Goal: Transaction & Acquisition: Download file/media

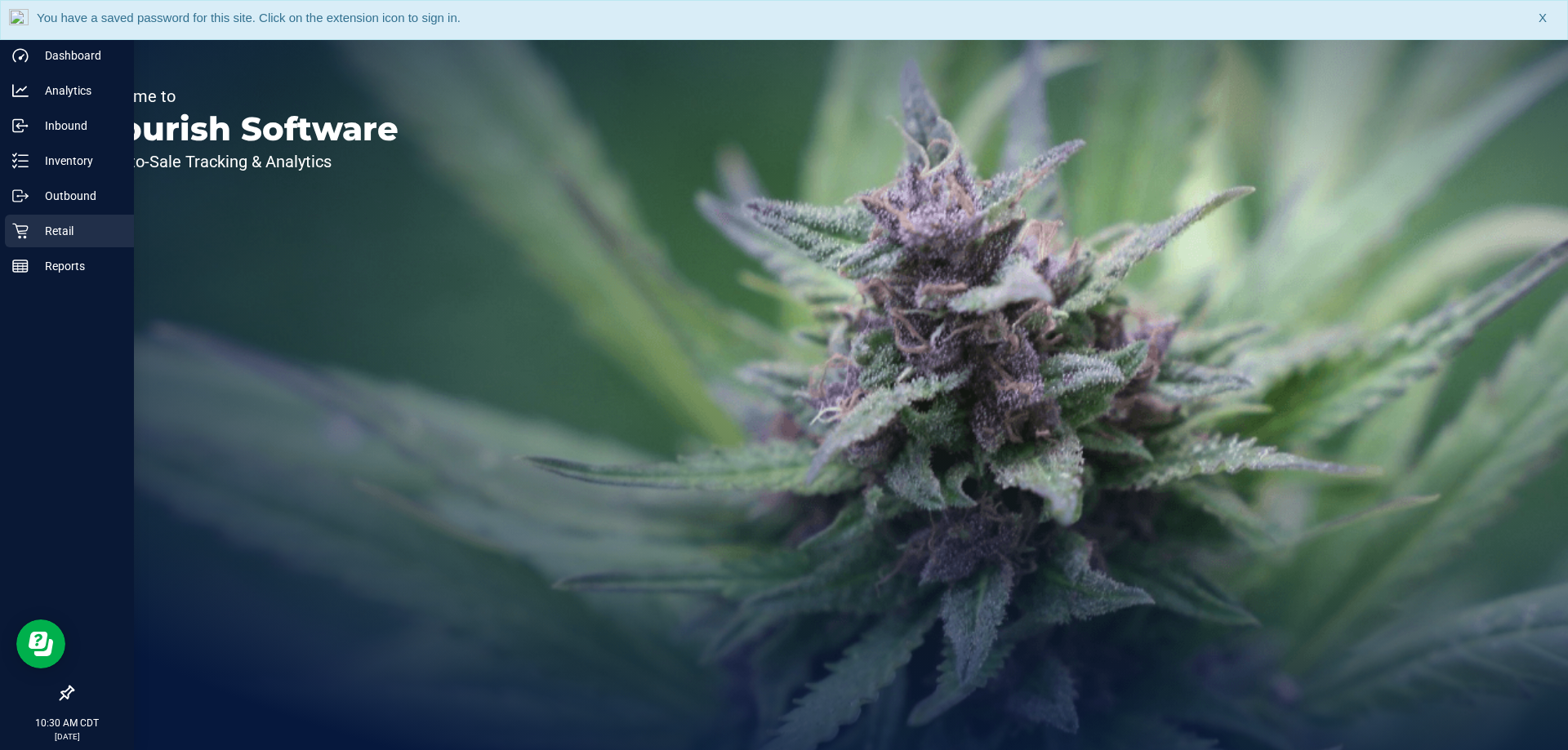
click at [80, 241] on div "Retail" at bounding box center [69, 231] width 129 height 33
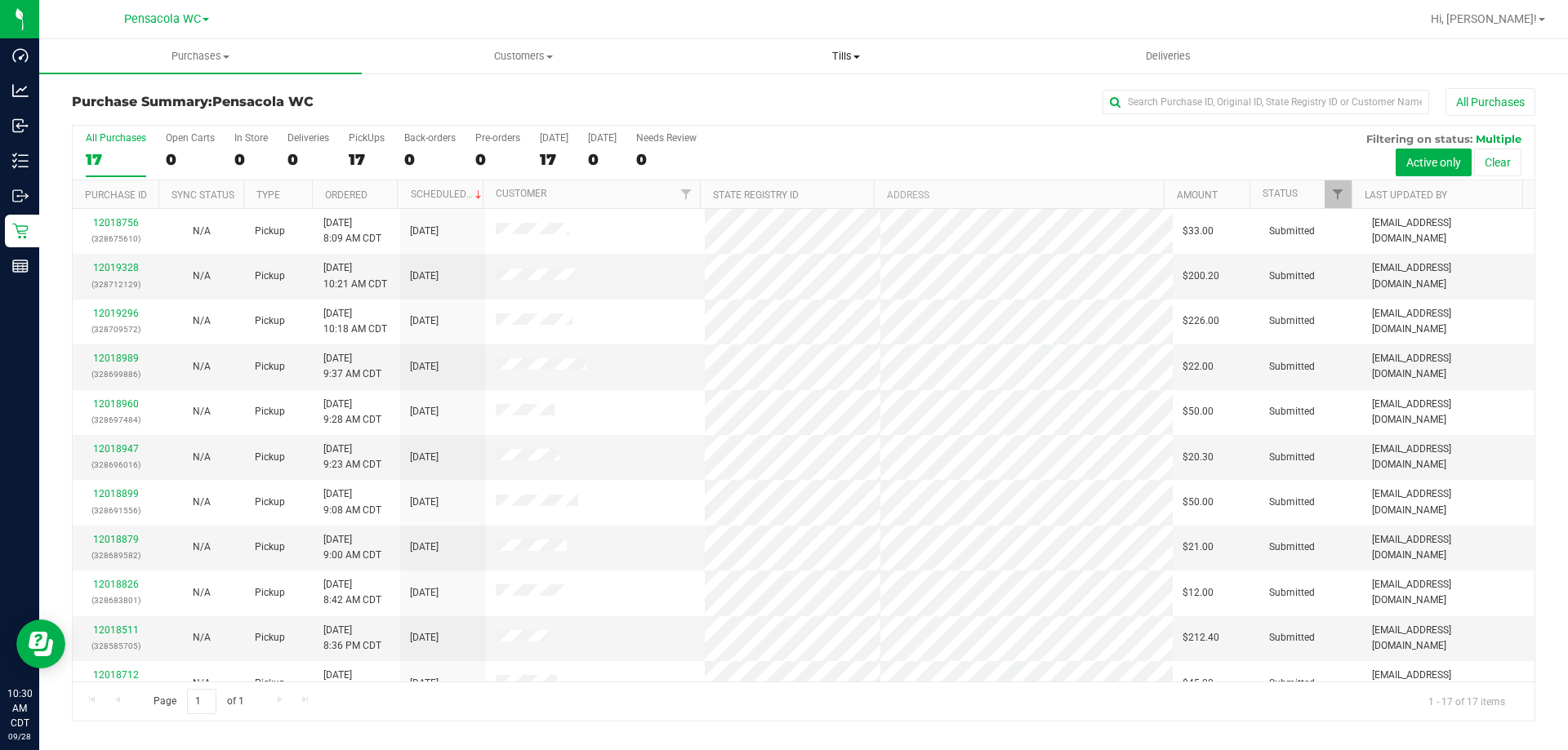
click at [849, 60] on span "Tills" at bounding box center [846, 56] width 321 height 15
click at [858, 94] on li "Manage tills" at bounding box center [846, 98] width 323 height 20
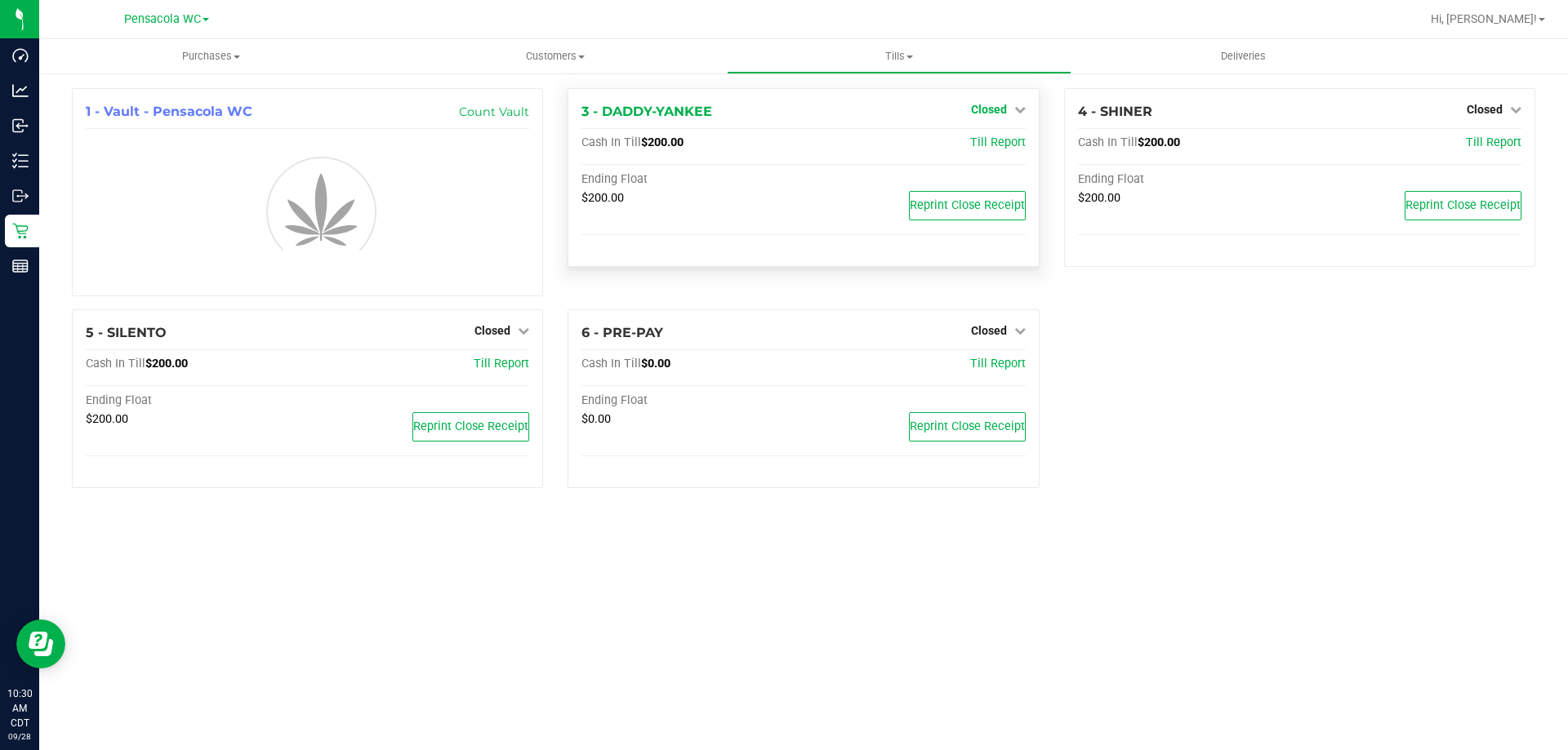
click at [1013, 108] on link "Closed" at bounding box center [998, 109] width 55 height 13
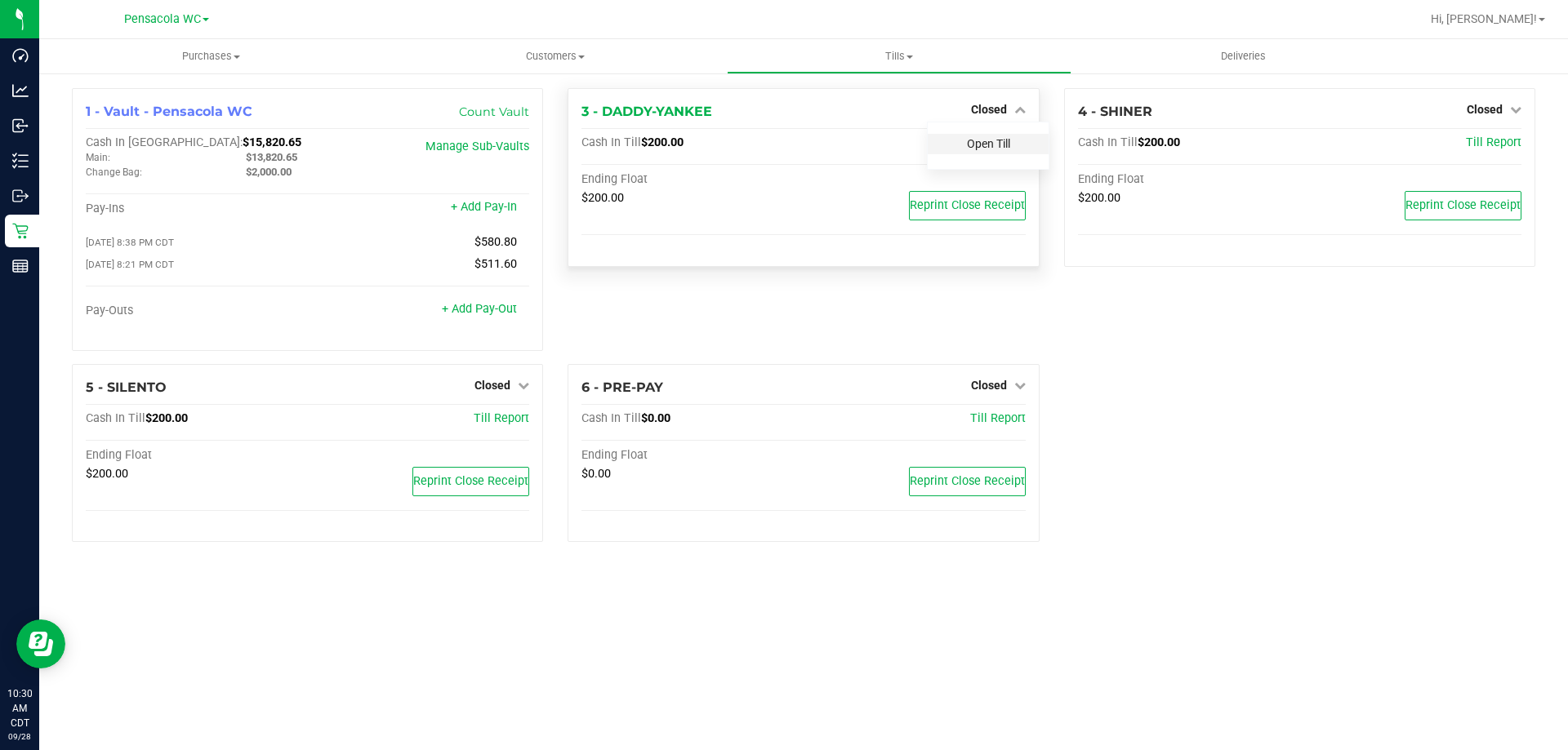
click at [1009, 143] on link "Open Till" at bounding box center [989, 144] width 43 height 13
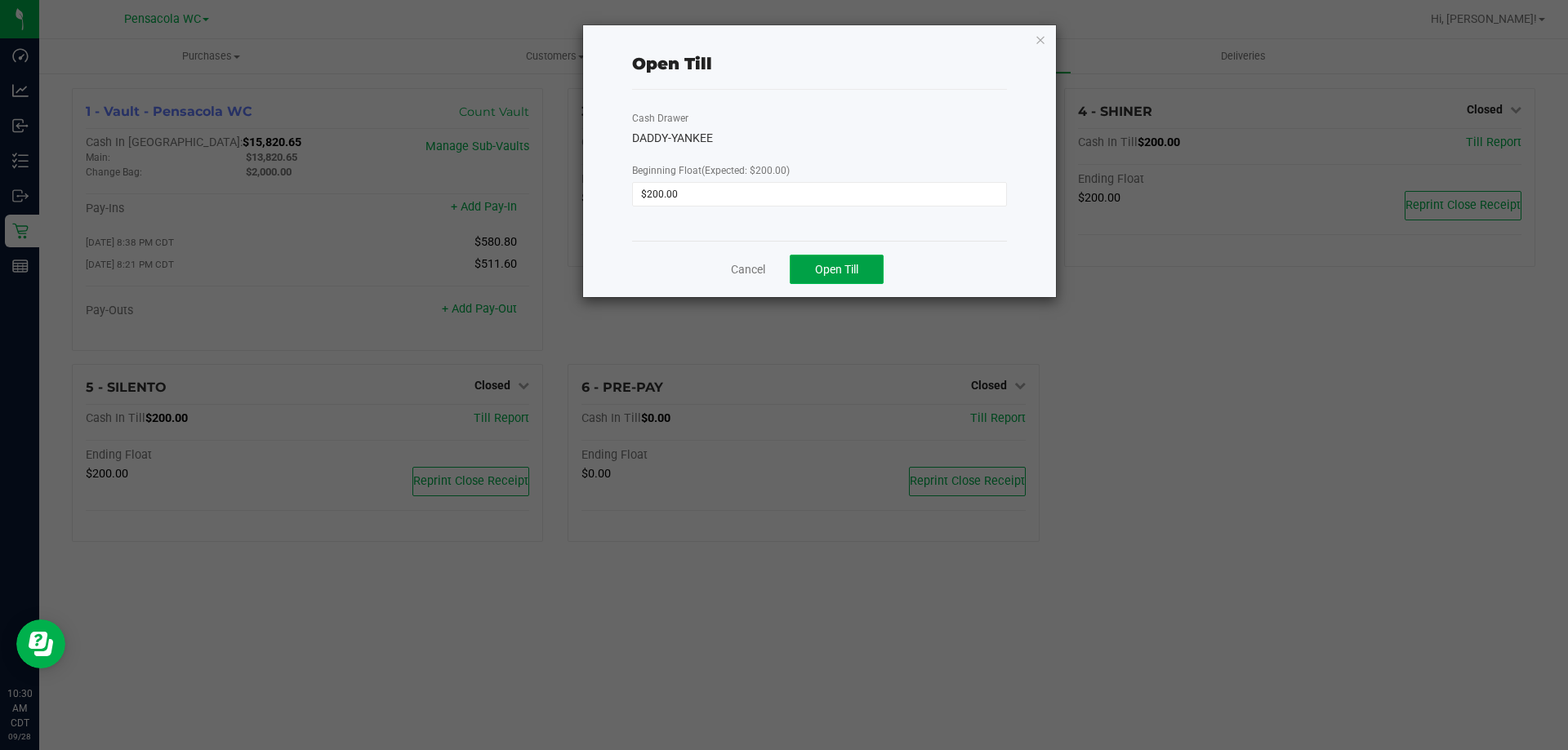
click at [853, 263] on span "Open Till" at bounding box center [836, 269] width 43 height 13
drag, startPoint x: 1037, startPoint y: 36, endPoint x: 1041, endPoint y: 46, distance: 10.8
click at [1037, 38] on icon "button" at bounding box center [1040, 38] width 11 height 20
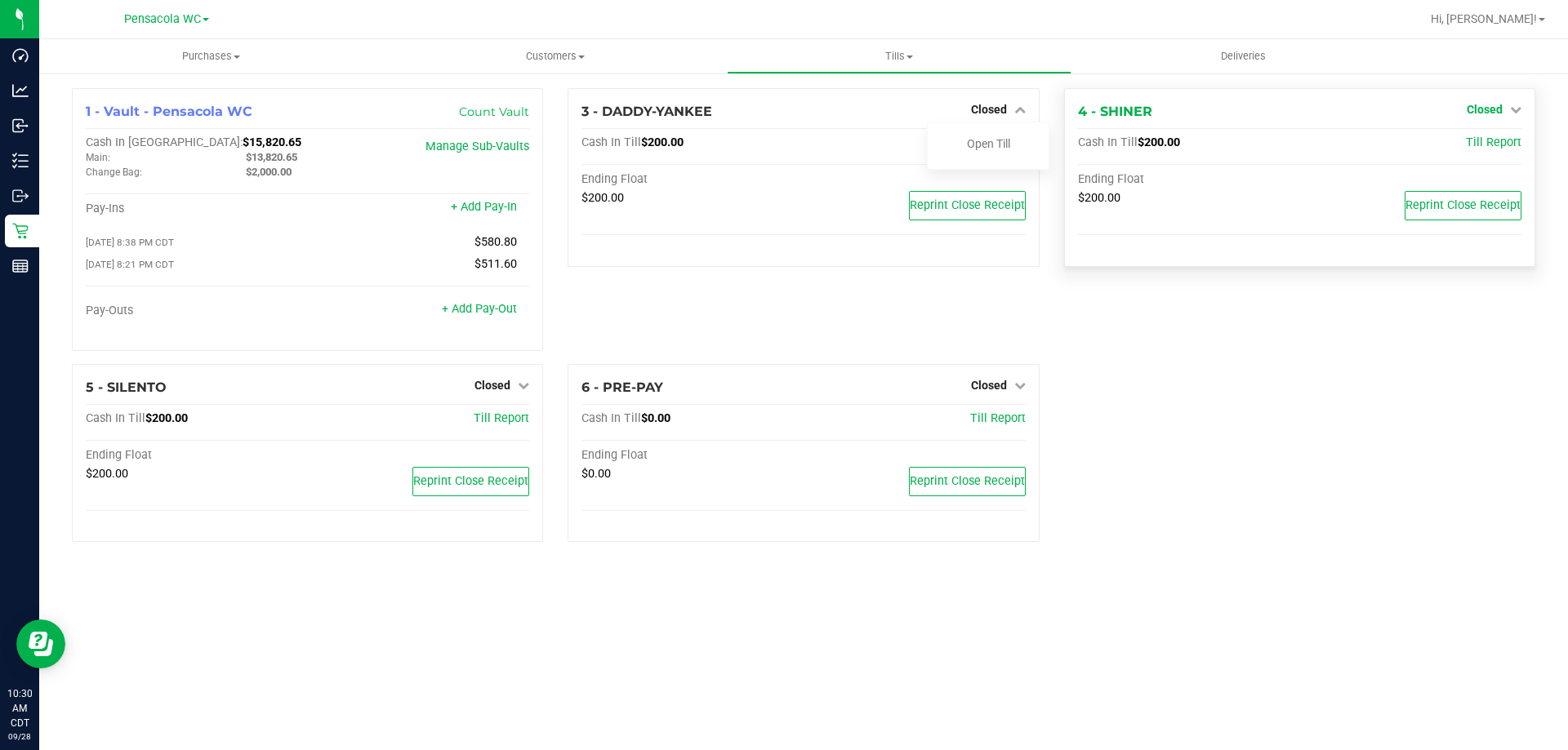
click at [1486, 107] on span "Closed" at bounding box center [1485, 109] width 36 height 13
click at [1467, 157] on div at bounding box center [1484, 156] width 121 height 4
click at [1470, 145] on link "Open Till" at bounding box center [1485, 144] width 43 height 13
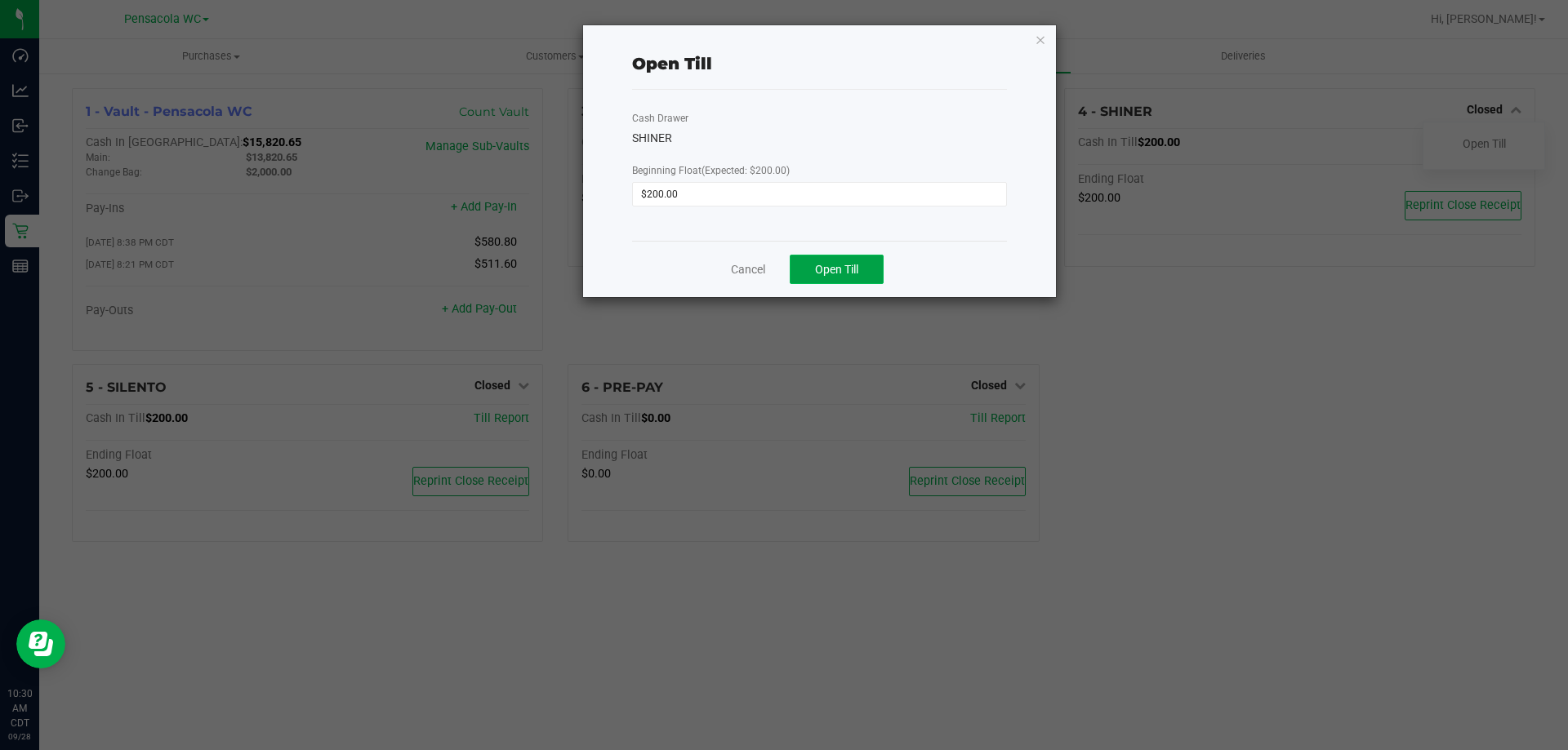
click at [850, 267] on span "Open Till" at bounding box center [836, 269] width 43 height 13
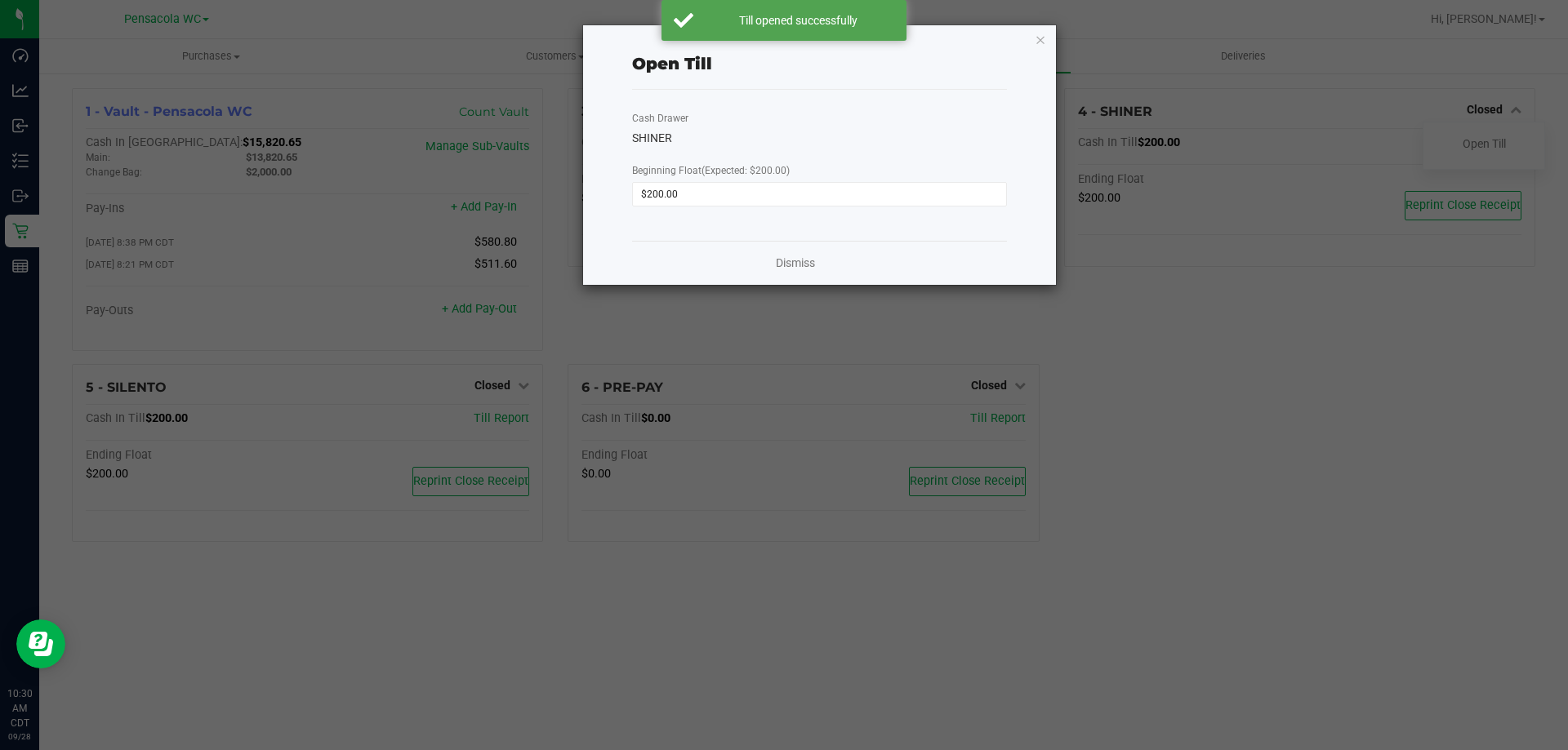
click at [1038, 32] on icon "button" at bounding box center [1040, 38] width 11 height 20
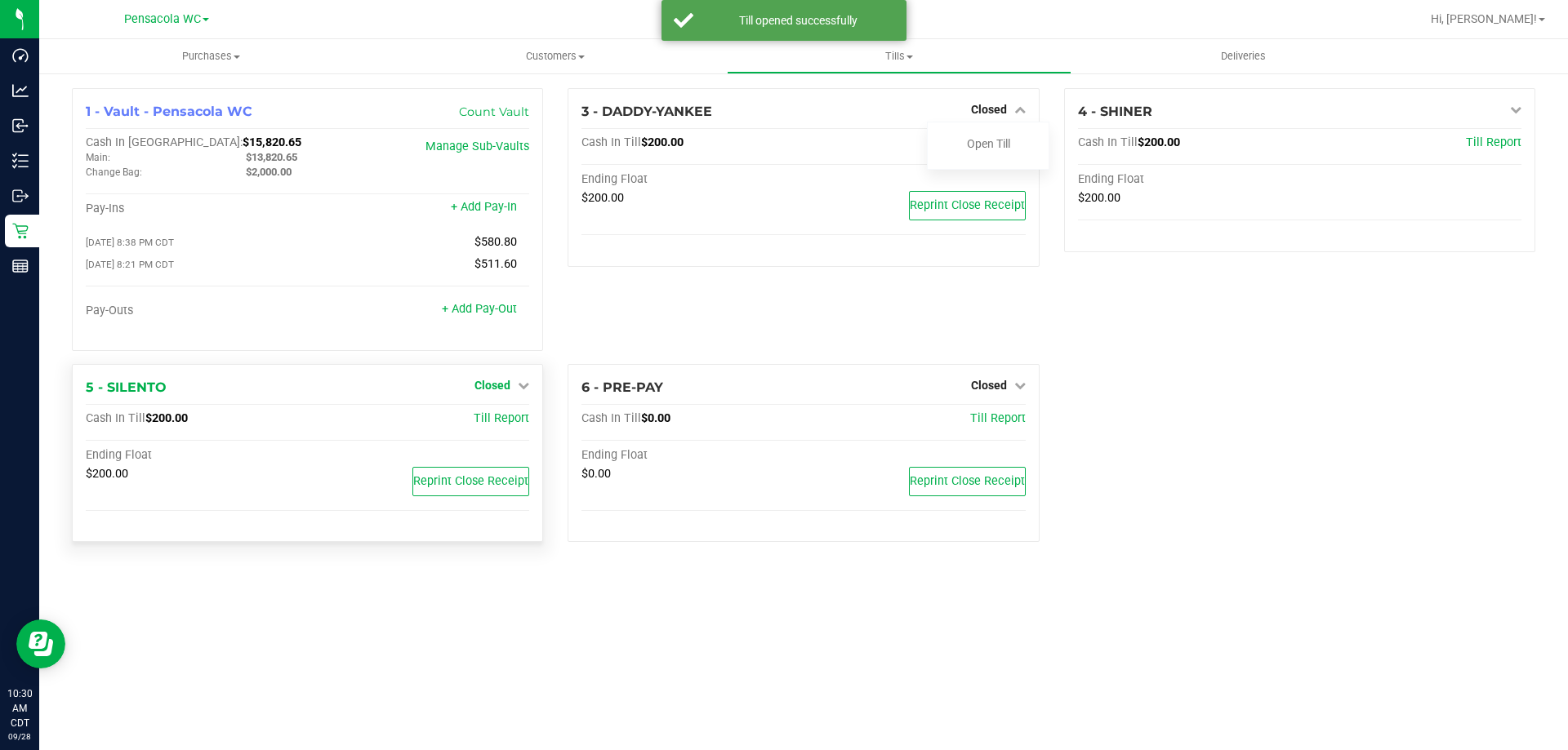
click at [486, 390] on span "Closed" at bounding box center [492, 385] width 36 height 13
click at [500, 415] on div "Open Till" at bounding box center [492, 419] width 121 height 21
click at [503, 425] on link "Open Till" at bounding box center [492, 419] width 43 height 13
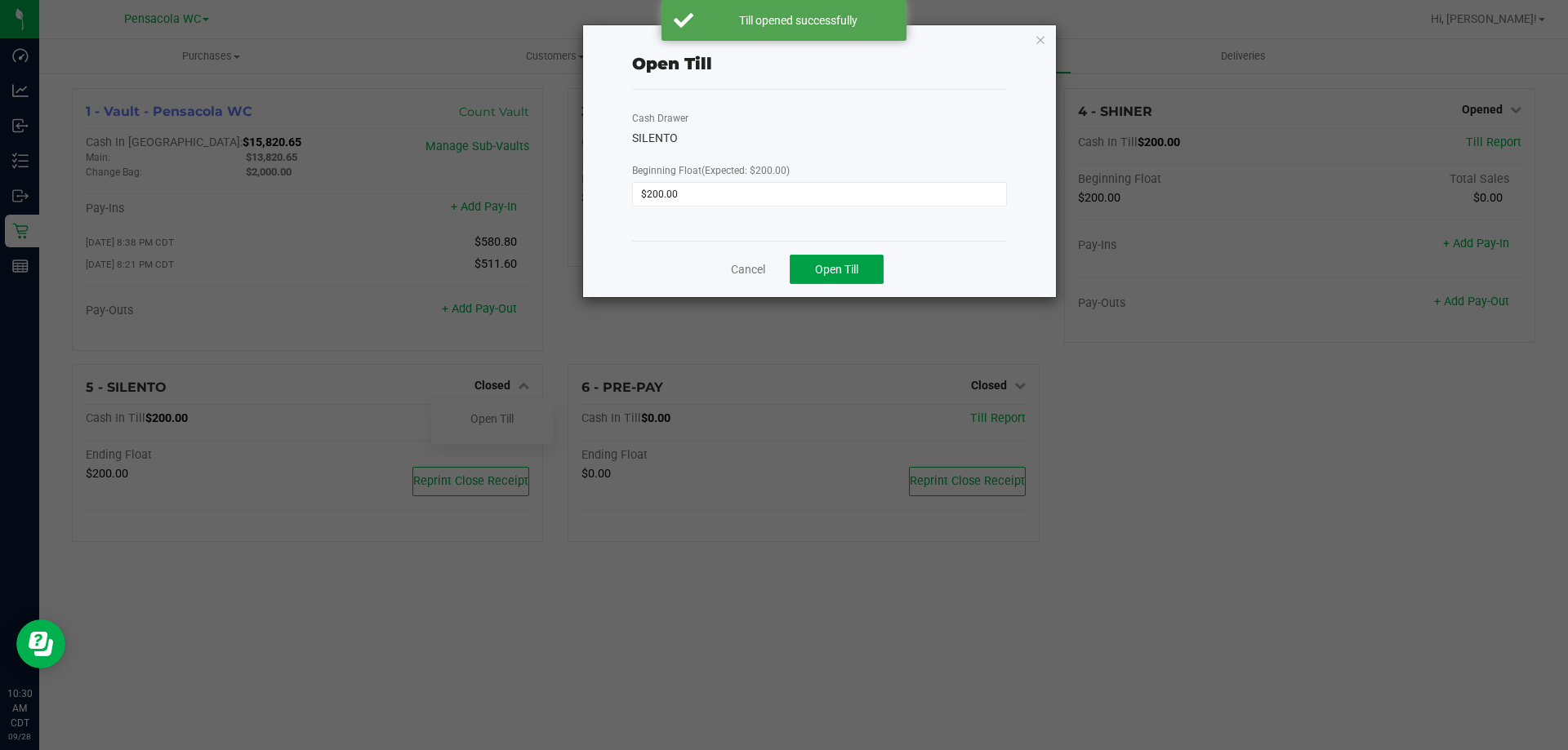
drag, startPoint x: 837, startPoint y: 260, endPoint x: 832, endPoint y: 244, distance: 16.8
click at [839, 261] on button "Open Till" at bounding box center [836, 268] width 94 height 29
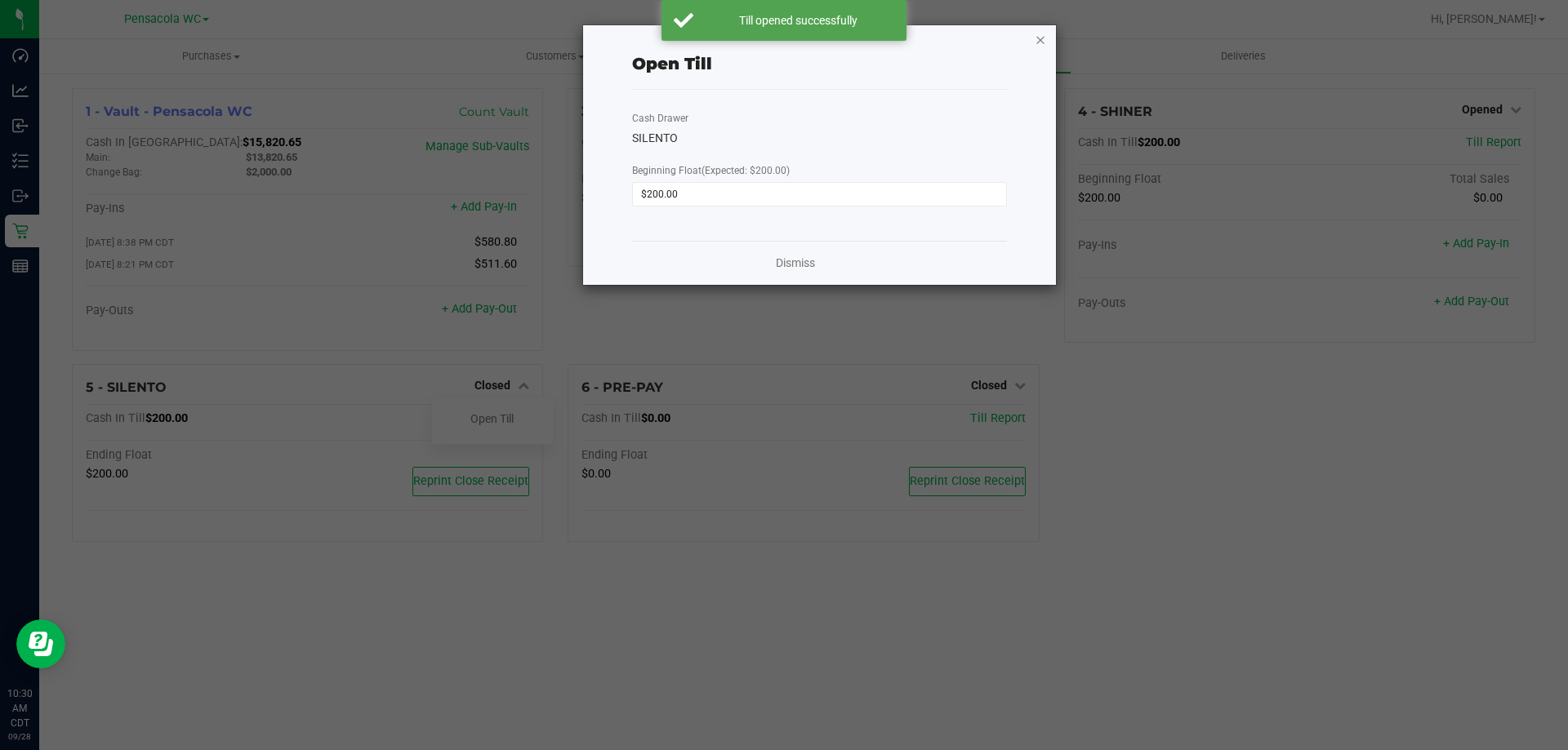
click at [1038, 34] on icon "button" at bounding box center [1040, 38] width 11 height 20
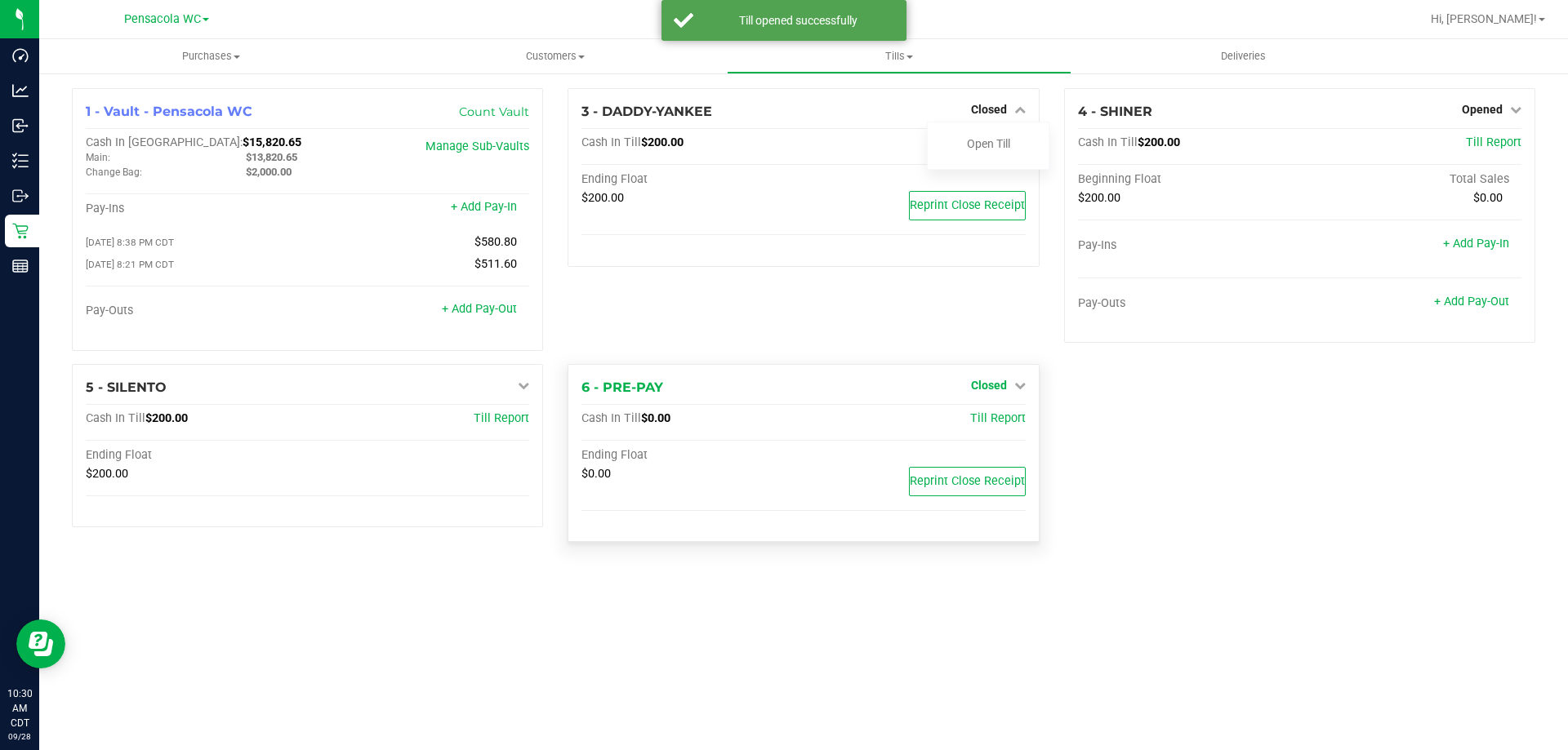
click at [1001, 392] on span "Closed" at bounding box center [989, 385] width 36 height 13
click at [995, 422] on link "Open Till" at bounding box center [989, 419] width 43 height 13
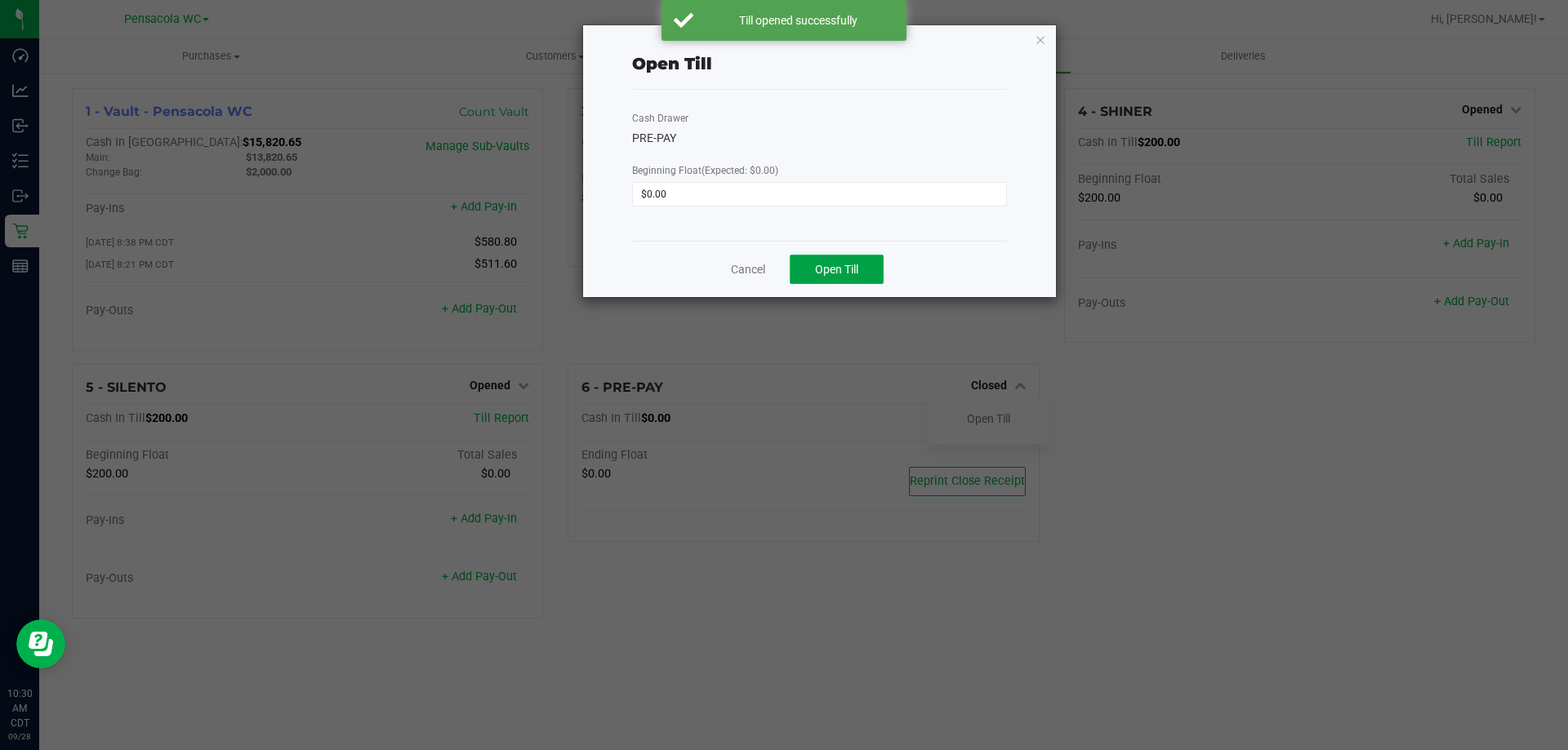
drag, startPoint x: 848, startPoint y: 267, endPoint x: 858, endPoint y: 275, distance: 12.8
click at [847, 265] on span "Open Till" at bounding box center [836, 269] width 43 height 13
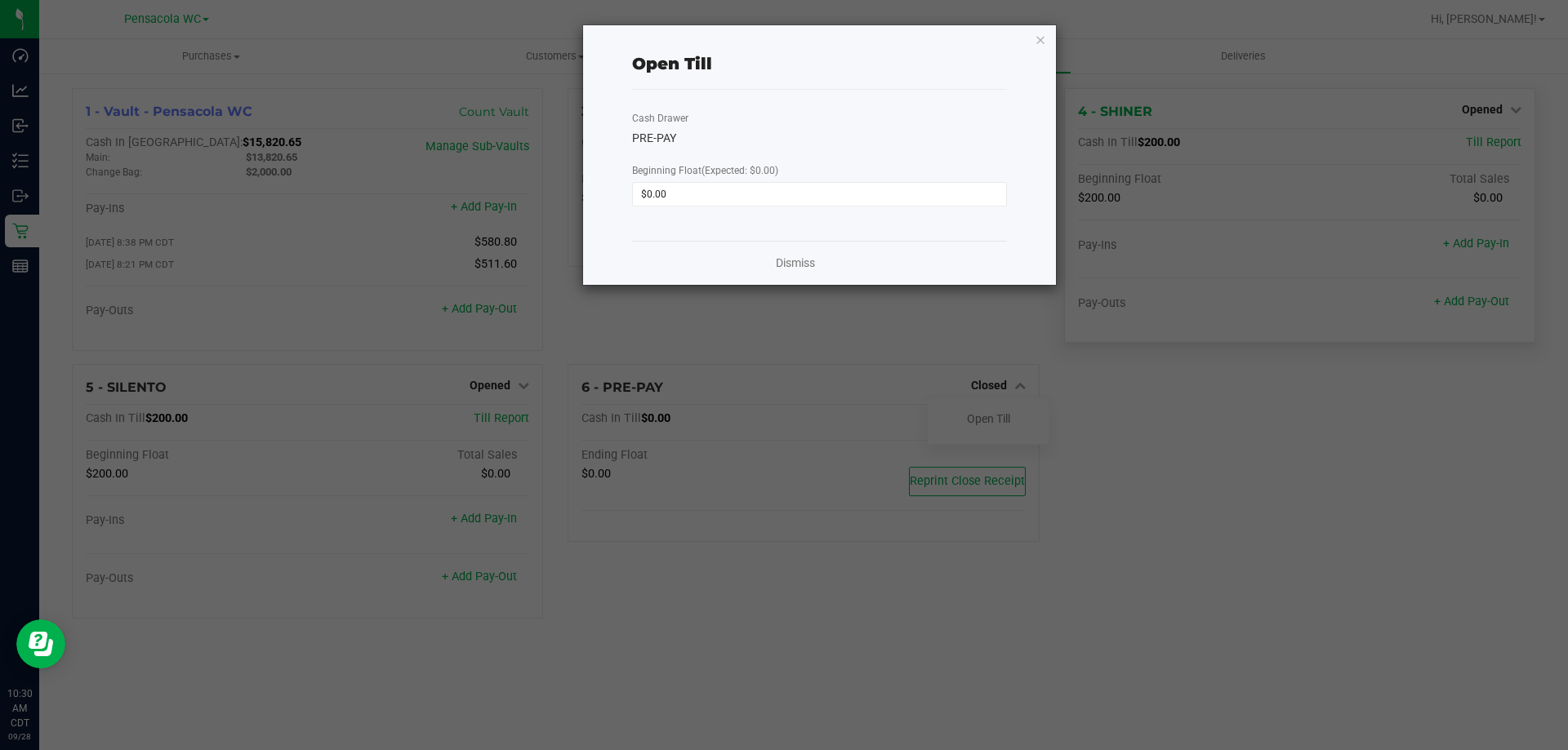
drag, startPoint x: 1039, startPoint y: 34, endPoint x: 1111, endPoint y: 125, distance: 116.0
click at [1040, 34] on icon "button" at bounding box center [1040, 38] width 11 height 20
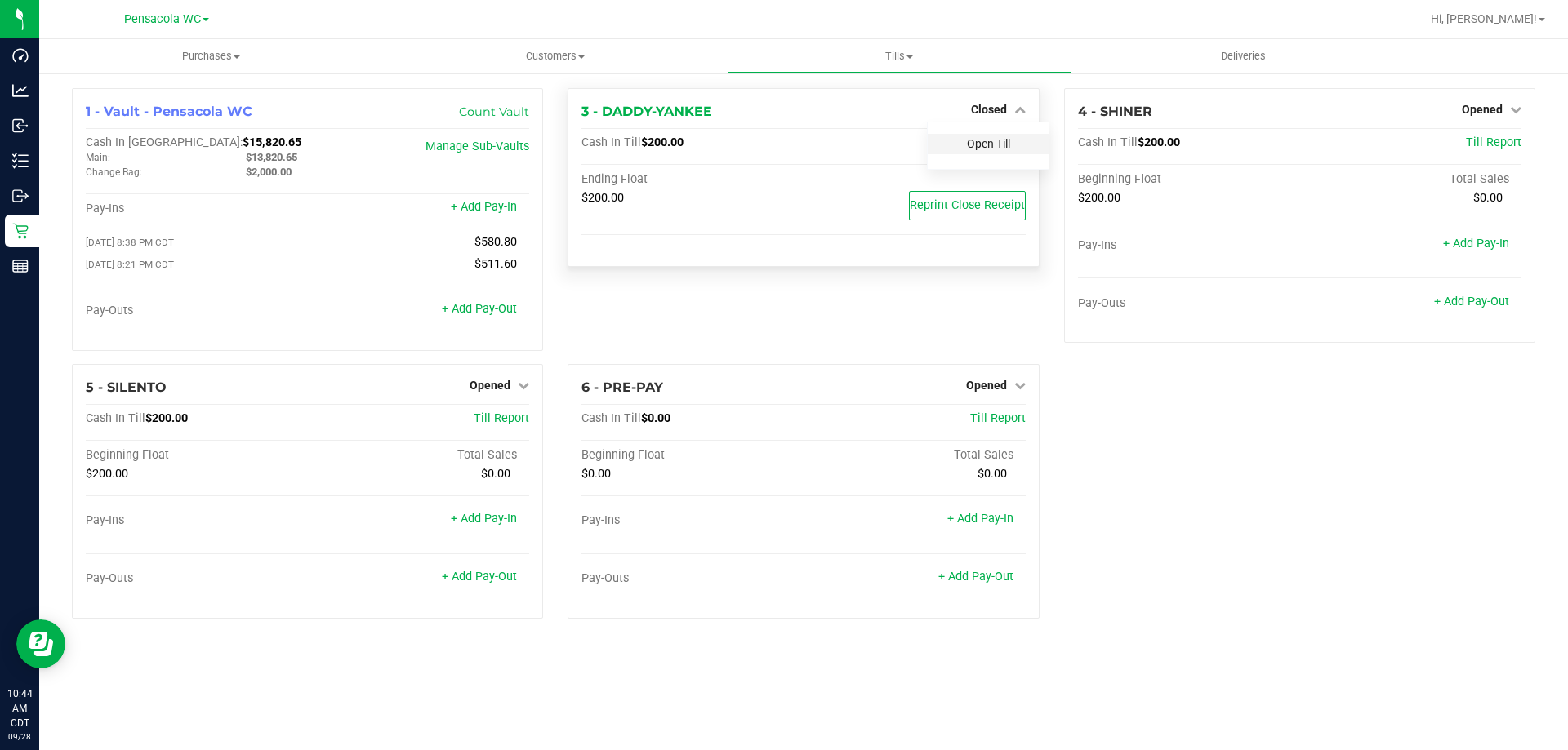
click at [995, 142] on link "Open Till" at bounding box center [989, 144] width 43 height 13
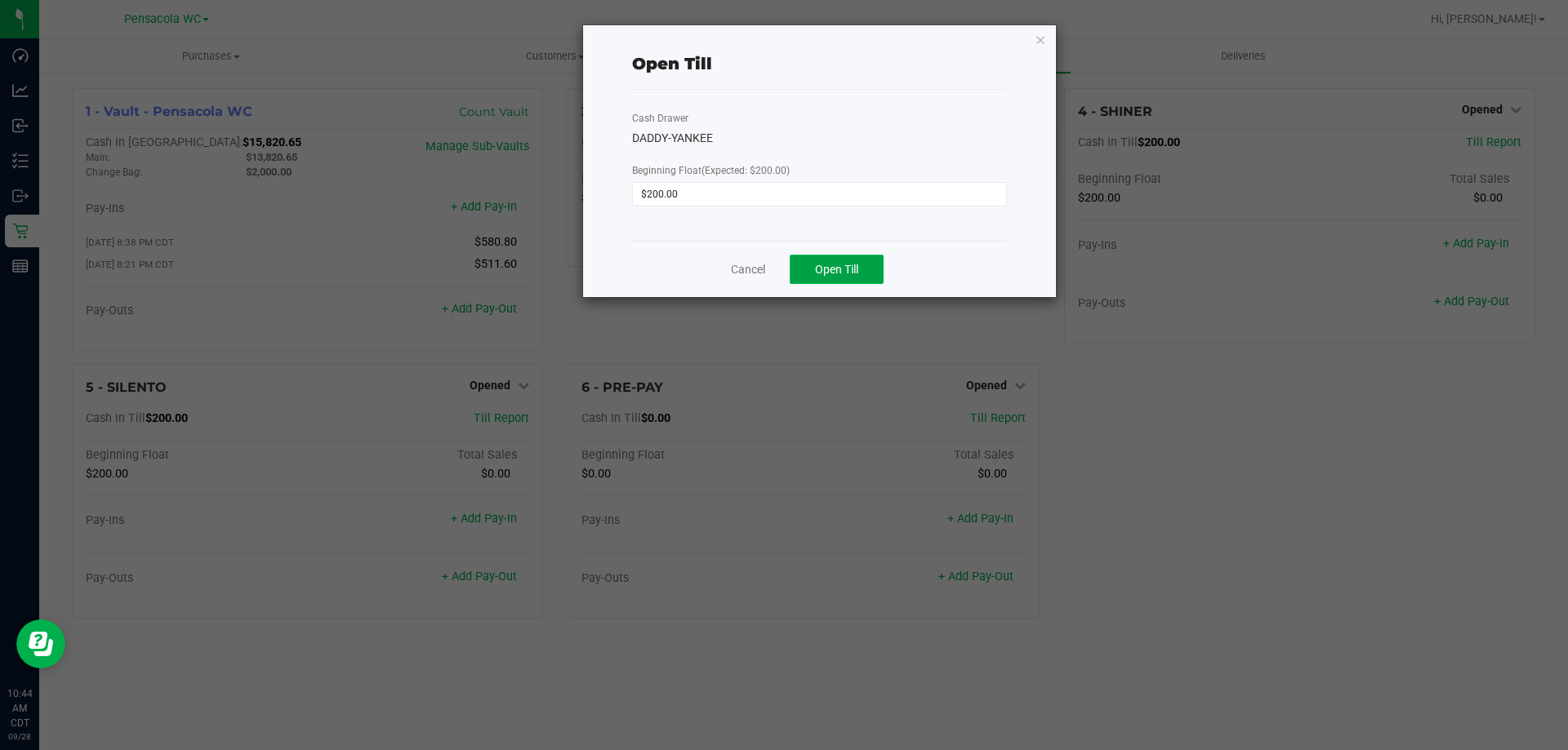
click at [841, 280] on button "Open Till" at bounding box center [836, 268] width 94 height 29
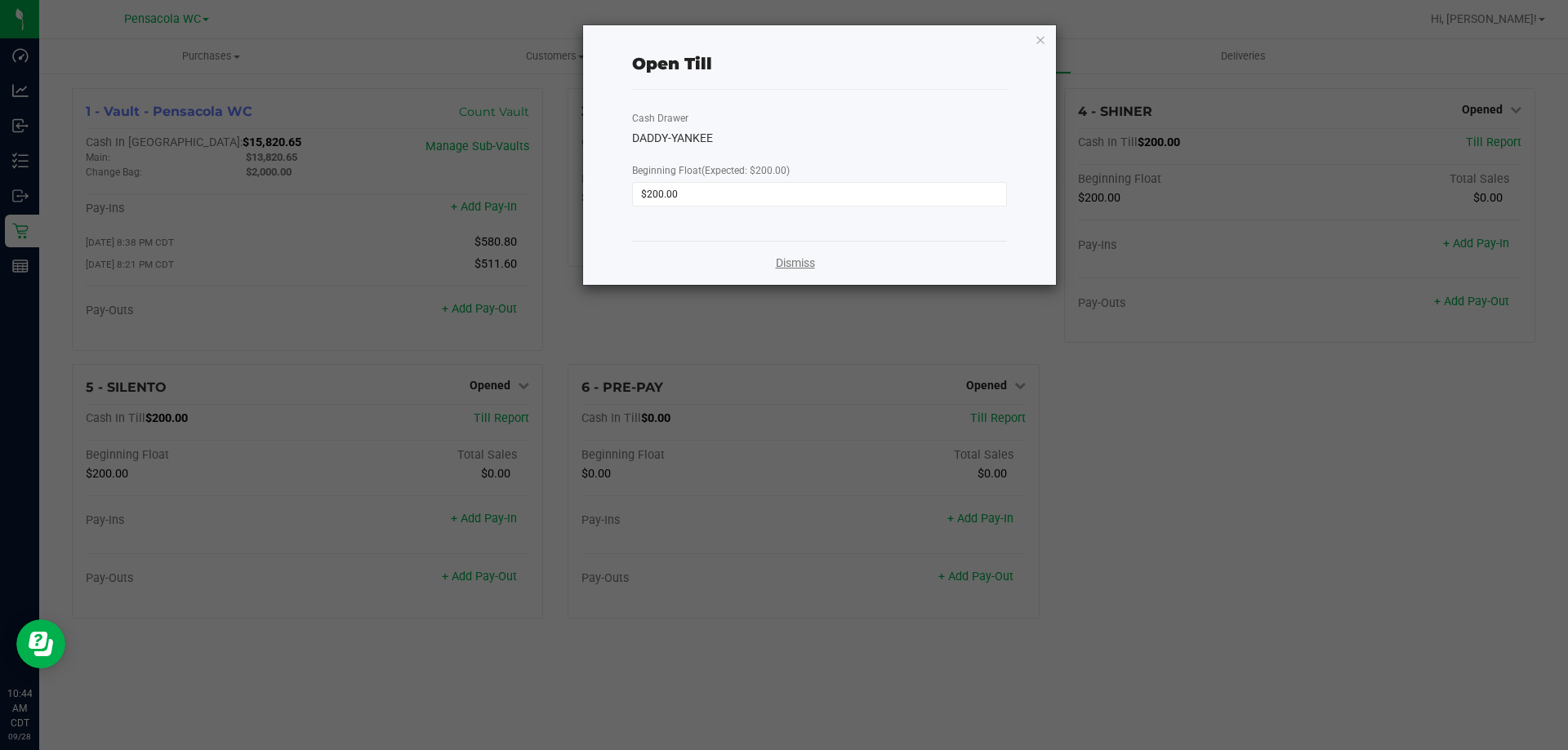
click at [807, 267] on link "Dismiss" at bounding box center [796, 263] width 39 height 17
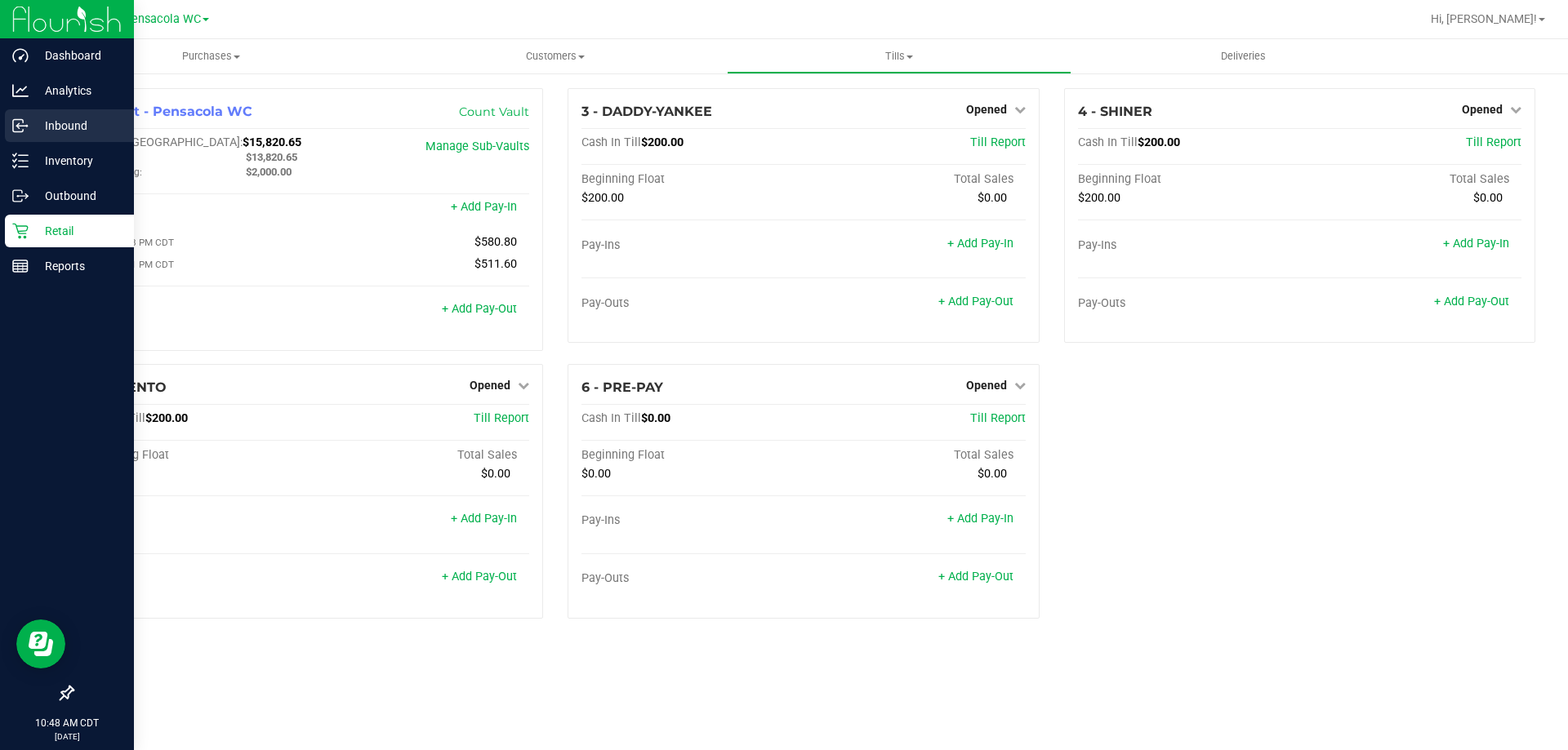
click at [55, 128] on p "Inbound" at bounding box center [78, 125] width 98 height 20
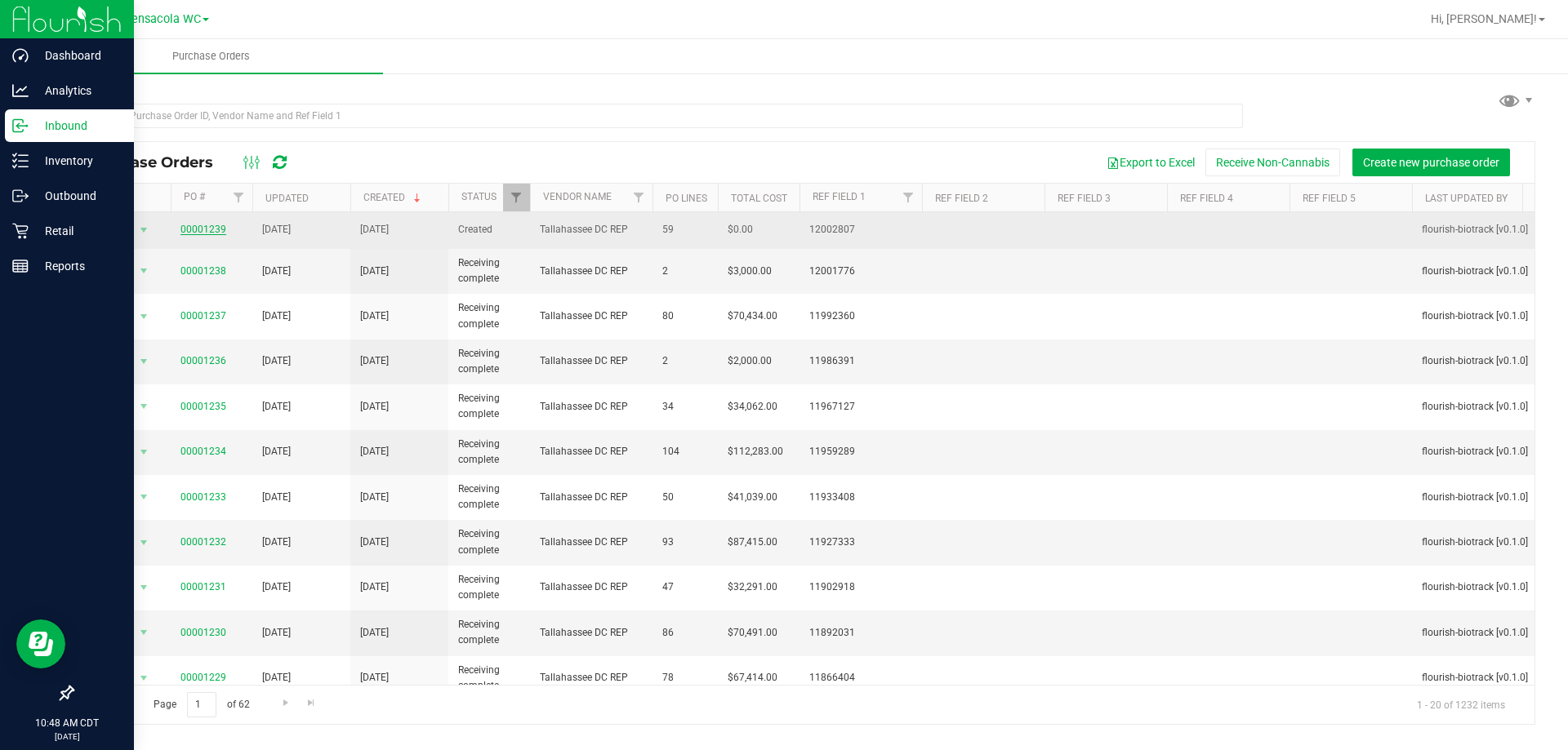
click at [212, 227] on link "00001239" at bounding box center [203, 229] width 46 height 11
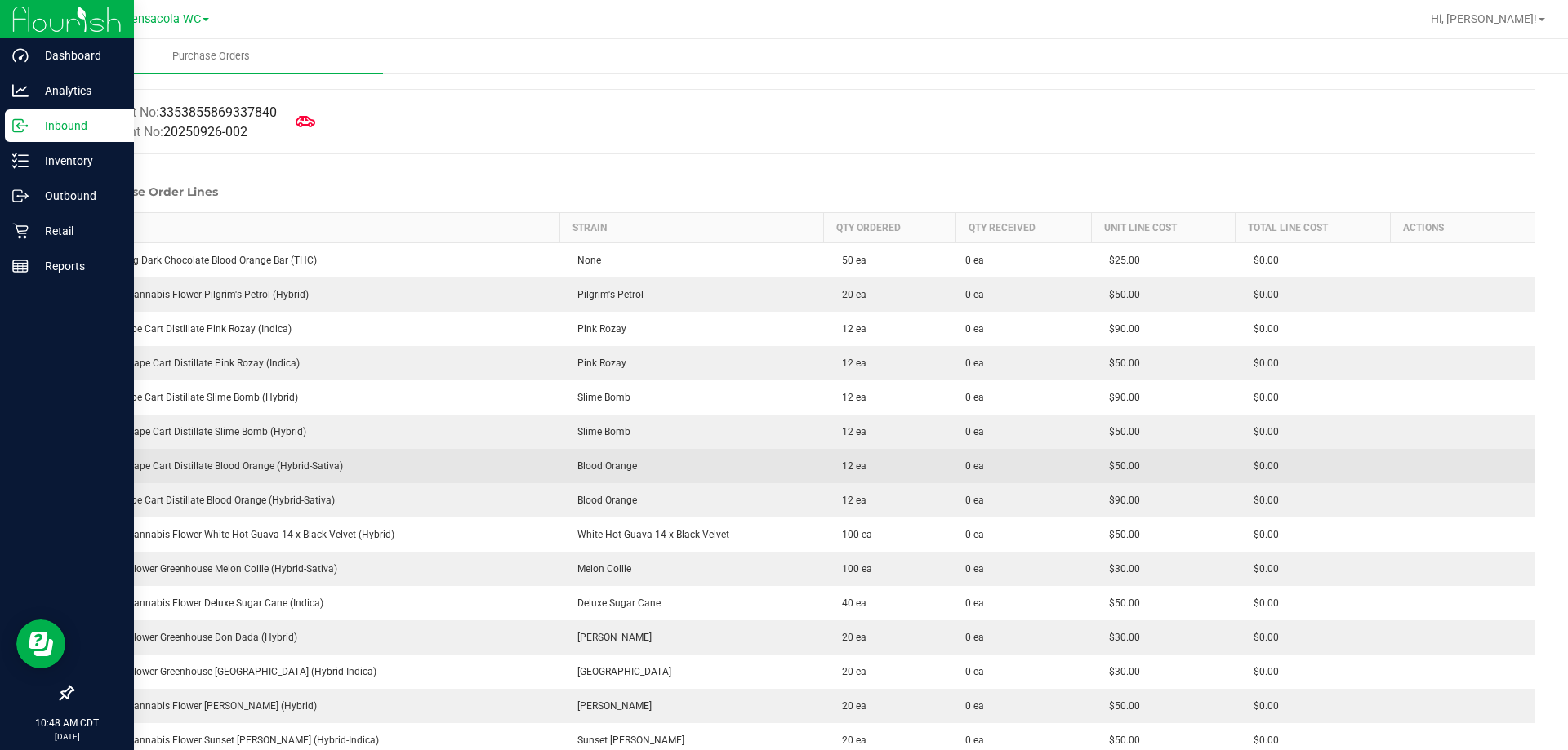
scroll to position [245, 0]
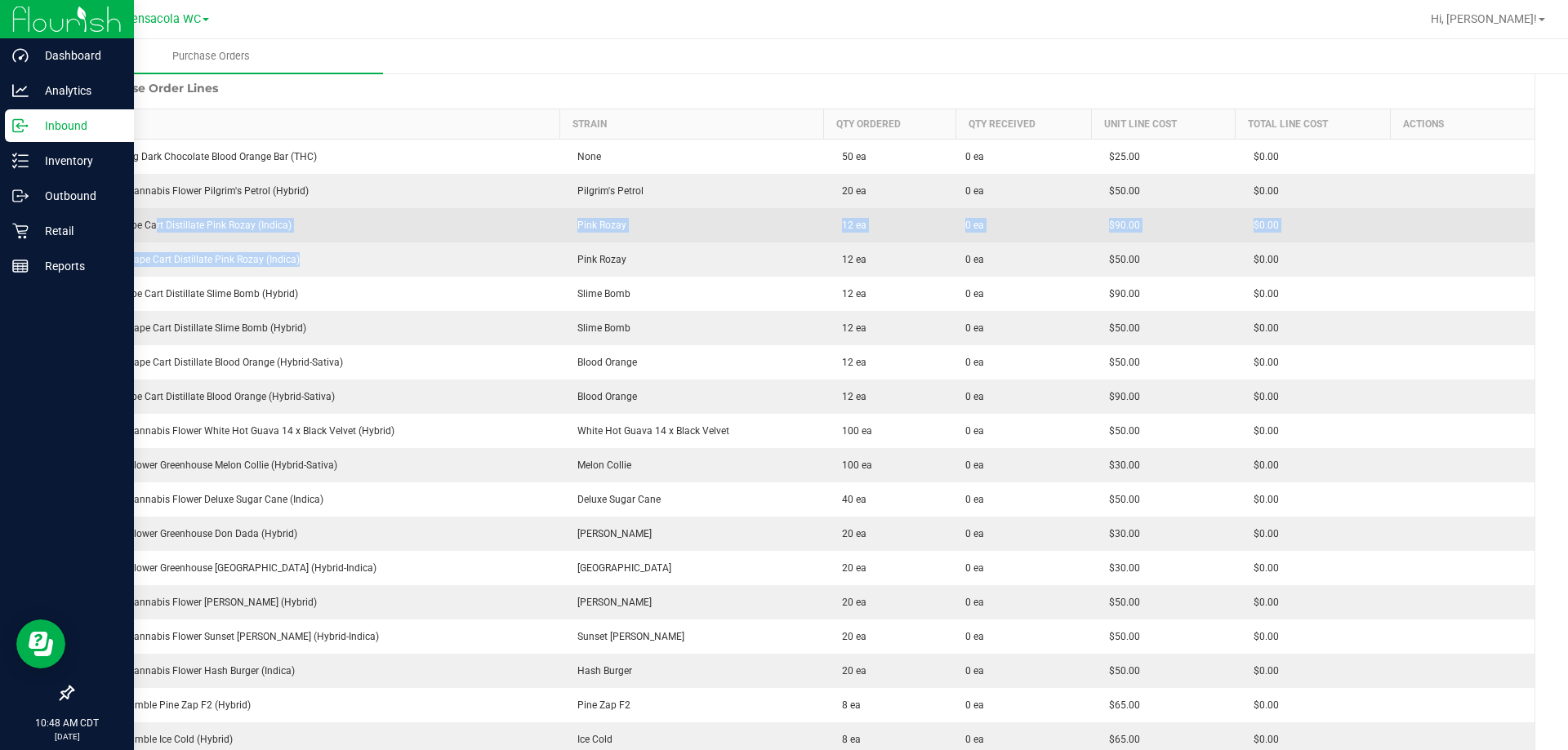
drag, startPoint x: 330, startPoint y: 266, endPoint x: 160, endPoint y: 229, distance: 174.0
click at [164, 233] on td "FT 1g Vape Cart Distillate Pink Rozay (Indica)" at bounding box center [317, 225] width 486 height 35
drag, startPoint x: 331, startPoint y: 260, endPoint x: 238, endPoint y: 211, distance: 105.1
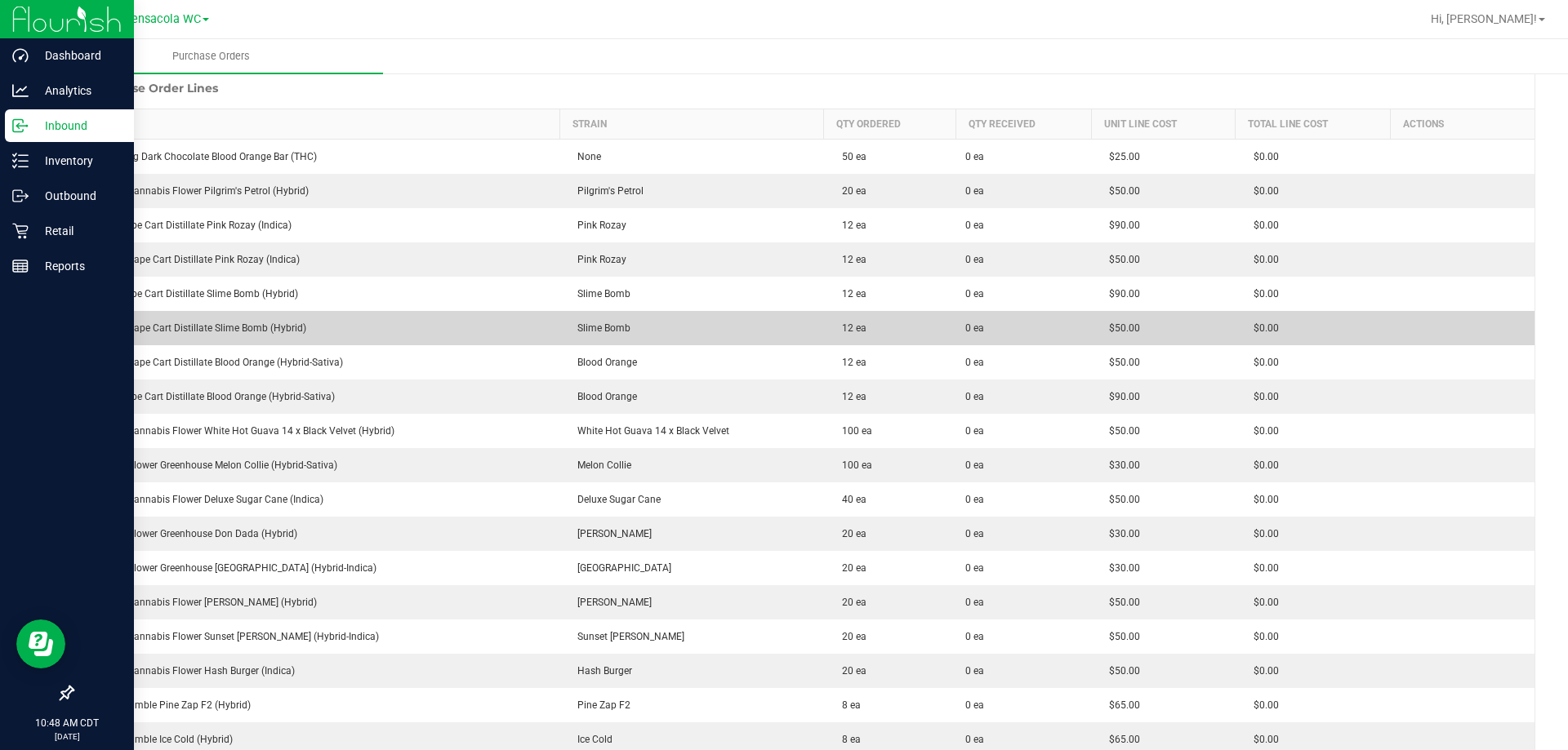
click at [357, 320] on td "FT 0.5g Vape Cart Distillate Slime Bomb (Hybrid)" at bounding box center [317, 328] width 486 height 35
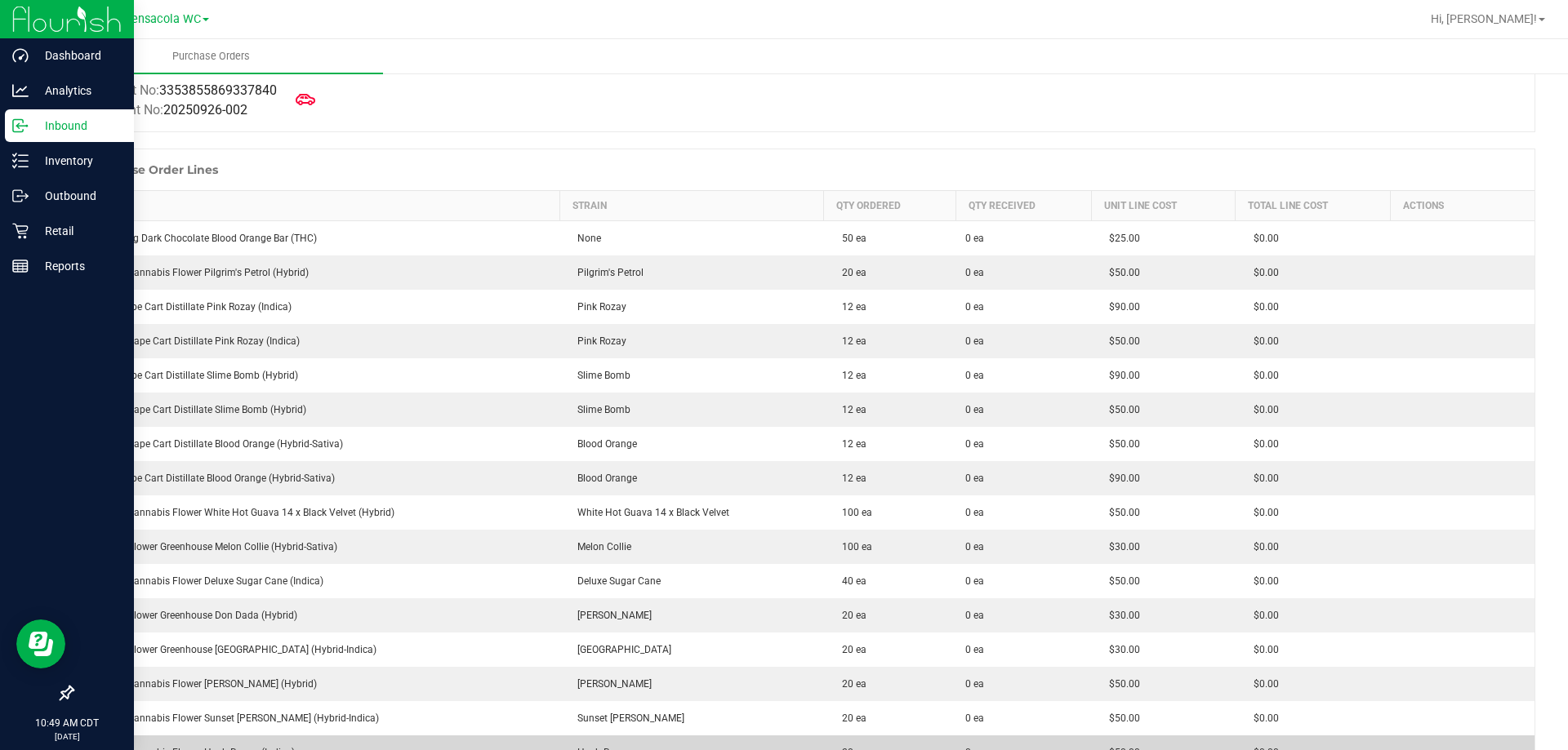
scroll to position [0, 0]
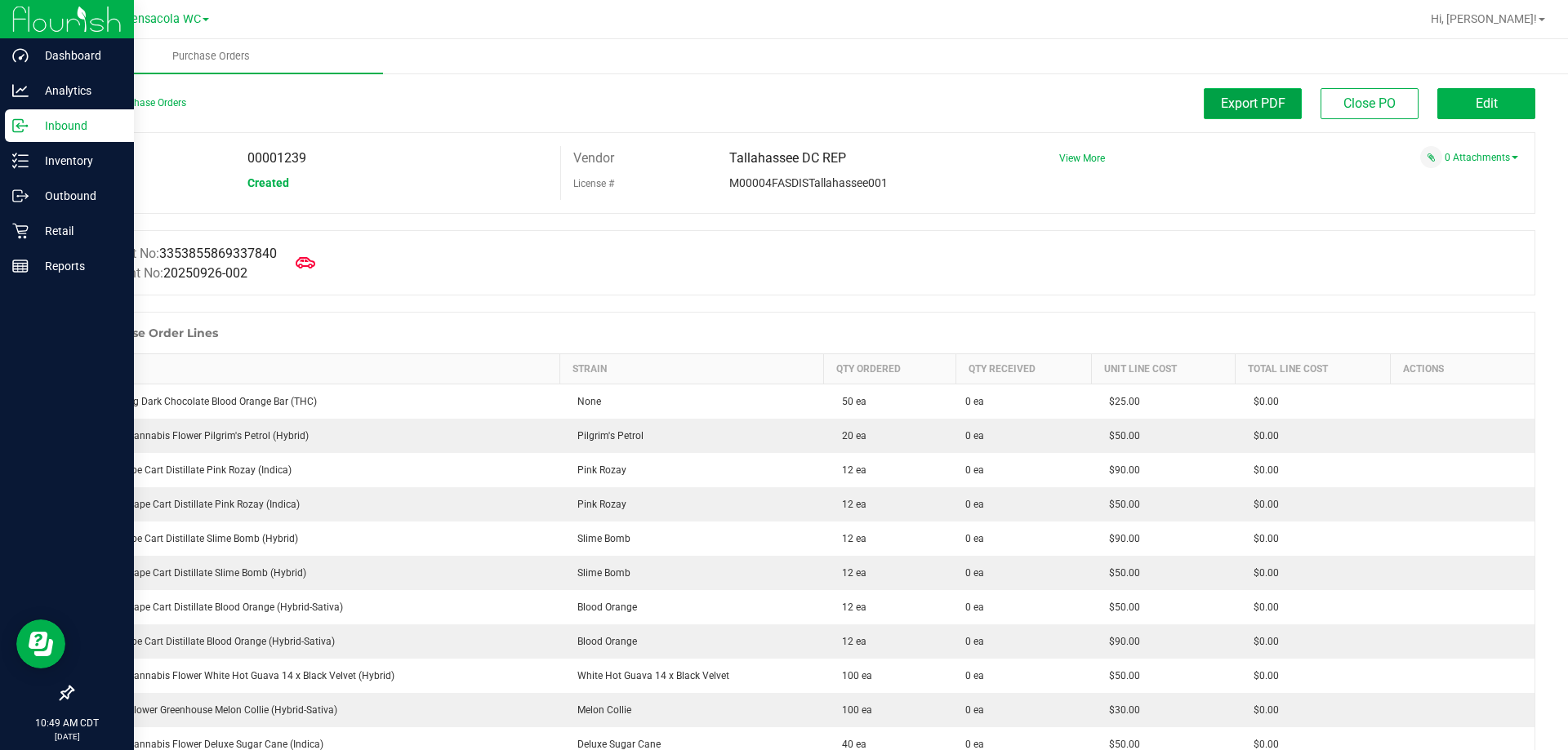
click at [1235, 99] on span "Export PDF" at bounding box center [1253, 103] width 65 height 16
